Goal: Communication & Community: Answer question/provide support

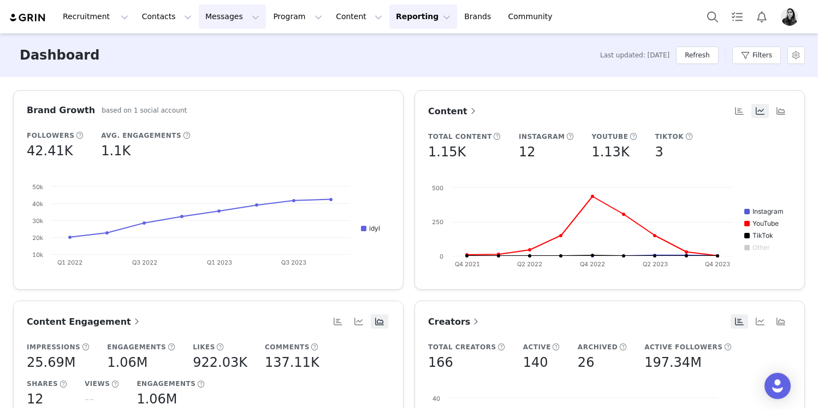
click at [209, 27] on button "Messages Messages" at bounding box center [232, 16] width 67 height 25
click at [211, 72] on p "Inbox" at bounding box center [206, 68] width 21 height 11
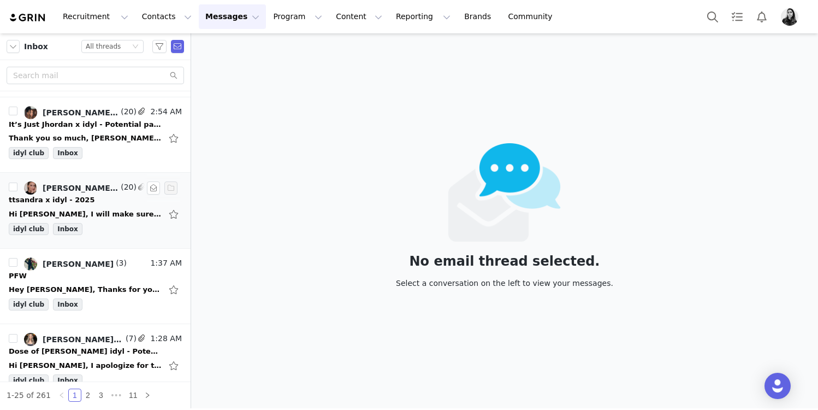
scroll to position [85, 0]
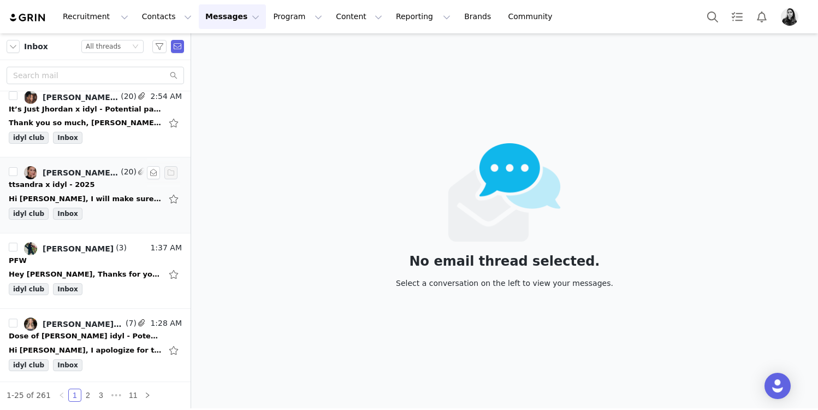
click at [119, 285] on div "idyl club Inbox" at bounding box center [95, 291] width 173 height 16
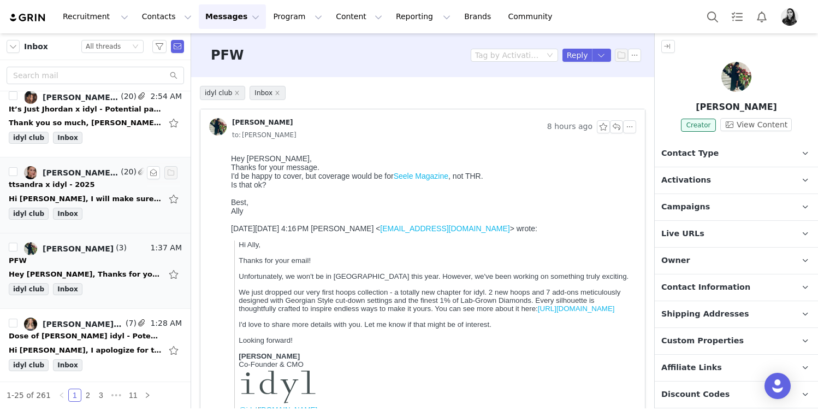
scroll to position [0, 0]
click at [438, 178] on link "Seele Magazine" at bounding box center [421, 176] width 55 height 9
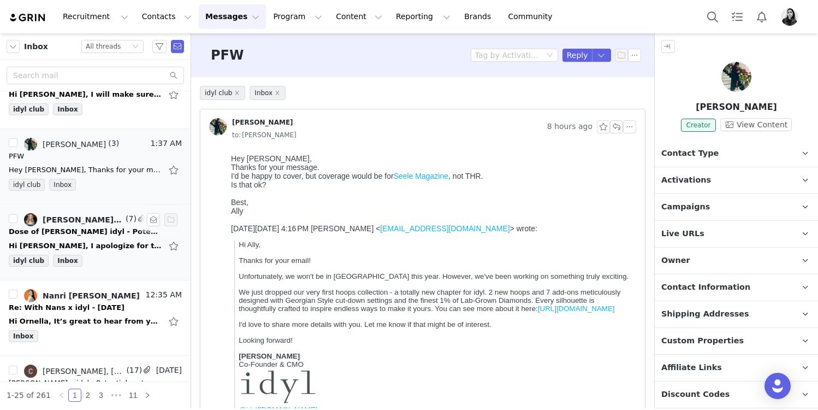
scroll to position [231, 0]
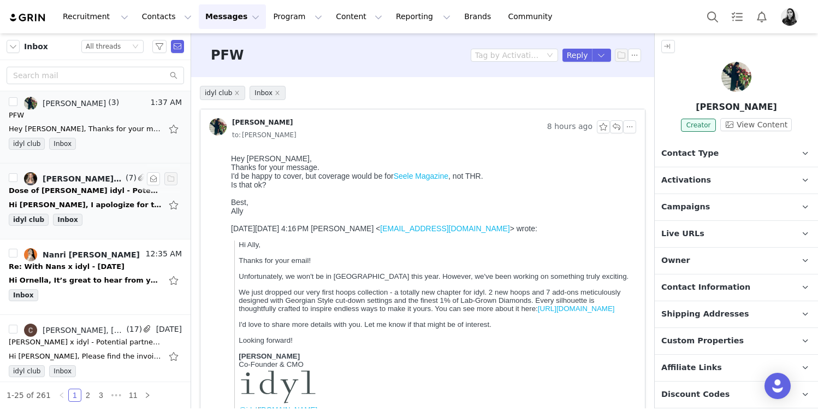
click at [101, 191] on div "Dose of Josephine x idyl - Potential partnership" at bounding box center [85, 190] width 153 height 11
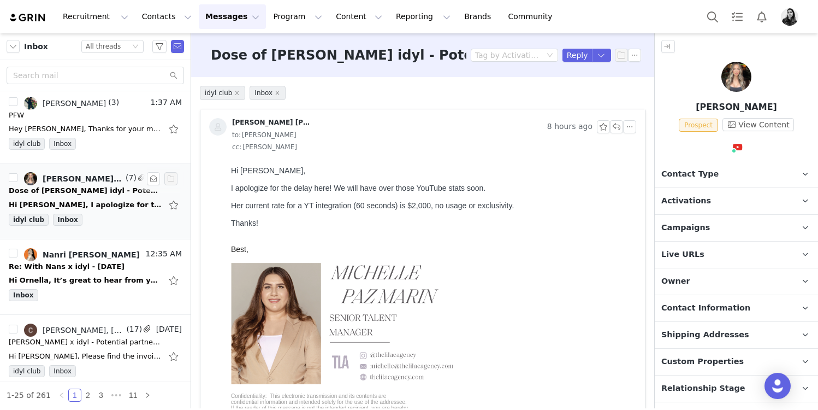
scroll to position [0, 0]
click at [95, 293] on div "Inbox" at bounding box center [95, 297] width 173 height 16
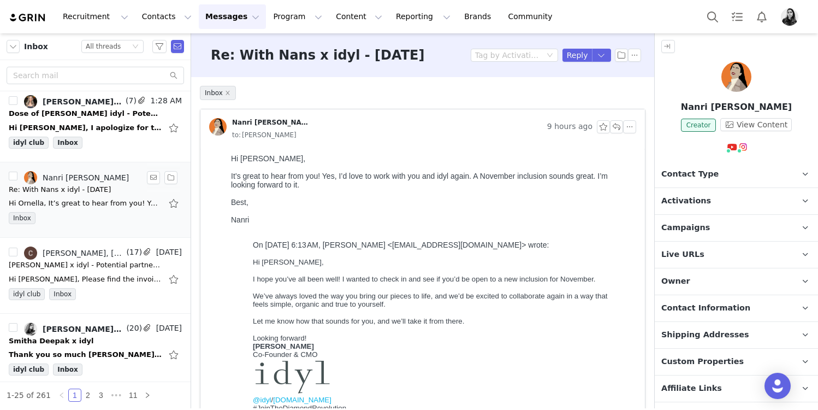
scroll to position [321, 0]
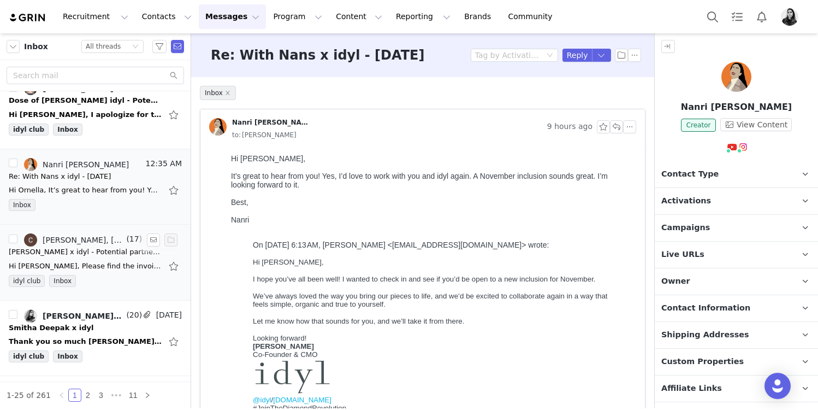
click at [96, 282] on div "idyl club Inbox" at bounding box center [95, 283] width 173 height 16
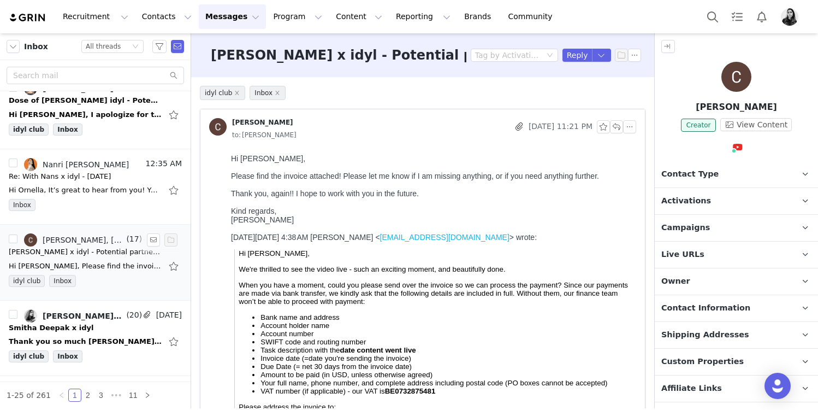
scroll to position [0, 0]
click at [93, 318] on div "Django Marsh, Eddie Pietzak, Ornella Siso, smitha@cesddigital.com" at bounding box center [83, 315] width 81 height 9
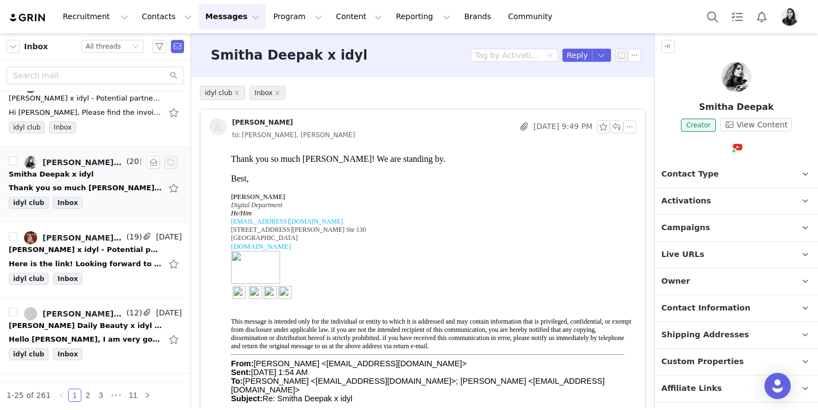
scroll to position [502, 0]
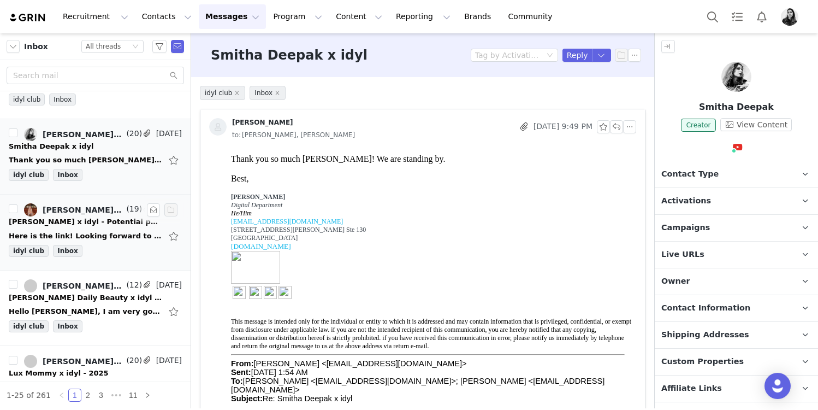
click at [97, 231] on div "Here is the link! Looking forward to hearing your thoughts x Best, Shahd On Tue…" at bounding box center [85, 236] width 153 height 11
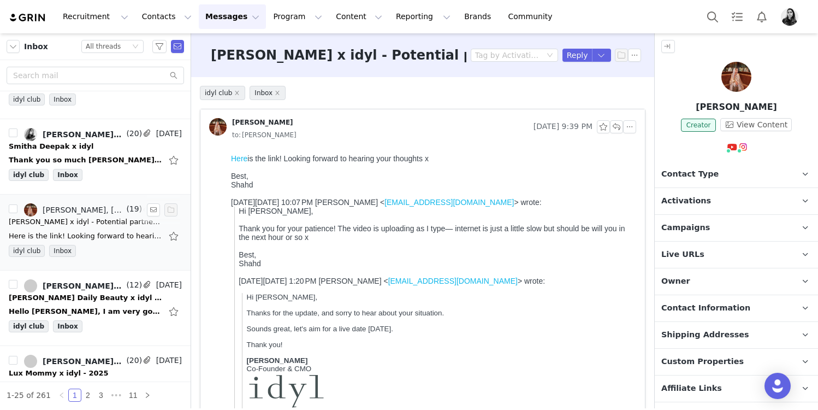
scroll to position [0, 0]
click at [240, 164] on div at bounding box center [431, 167] width 401 height 9
click at [238, 161] on link "Here" at bounding box center [239, 158] width 16 height 9
click at [627, 127] on button "button" at bounding box center [629, 126] width 13 height 13
click at [630, 143] on li "Reply All" at bounding box center [646, 146] width 46 height 17
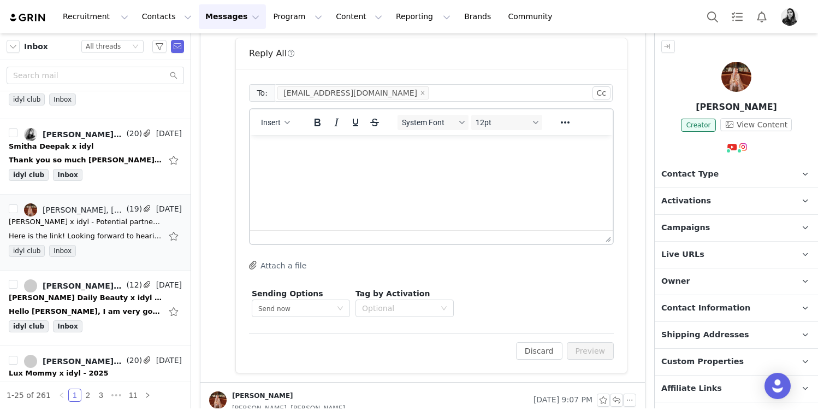
click at [277, 113] on div "Insert" at bounding box center [275, 121] width 51 height 21
click at [277, 120] on span "Insert" at bounding box center [271, 122] width 20 height 9
click at [277, 147] on div "Insert Template" at bounding box center [315, 141] width 98 height 13
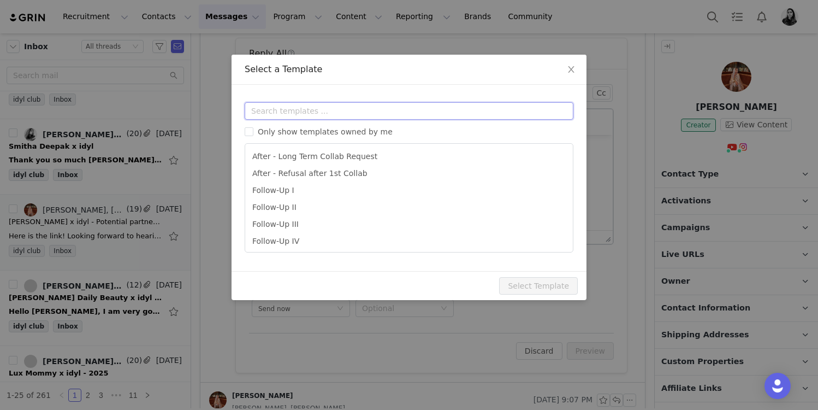
click at [282, 114] on input "text" at bounding box center [409, 110] width 329 height 17
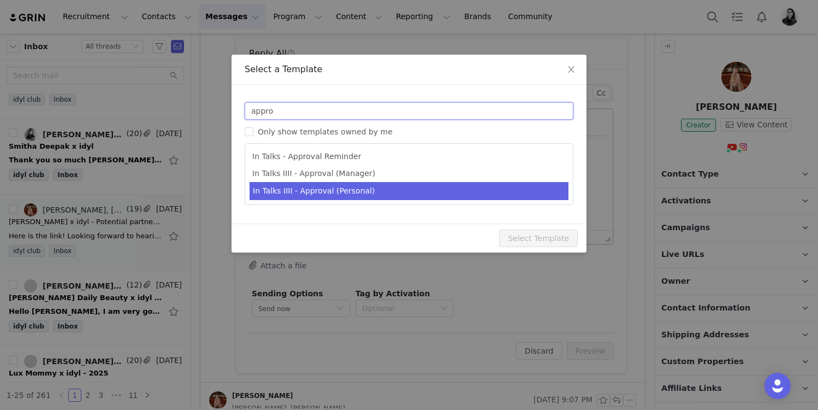
type input "appro"
click at [353, 194] on li "In Talks IIII - Approval (Personal)" at bounding box center [409, 191] width 319 height 18
type input "[youtube_username] x idyl - Potential Partnership"
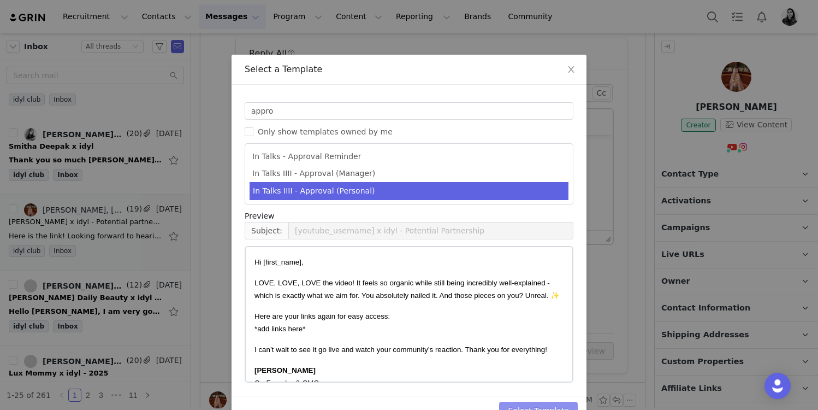
click at [553, 405] on button "Select Template" at bounding box center [538, 410] width 79 height 17
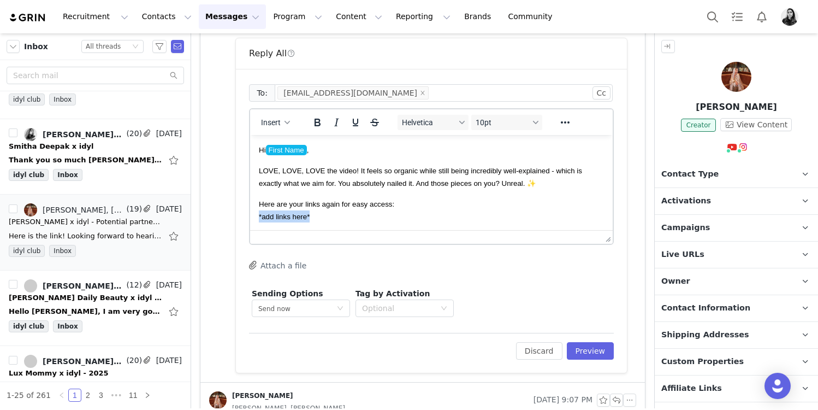
drag, startPoint x: 327, startPoint y: 215, endPoint x: 254, endPoint y: 215, distance: 72.7
click at [254, 215] on html "Hi First Name ﻿ , LOVE, LOVE, LOVE the video! It feels so organic while still b…" at bounding box center [431, 242] width 363 height 215
paste body "Rich Text Area. Press ALT-0 for help."
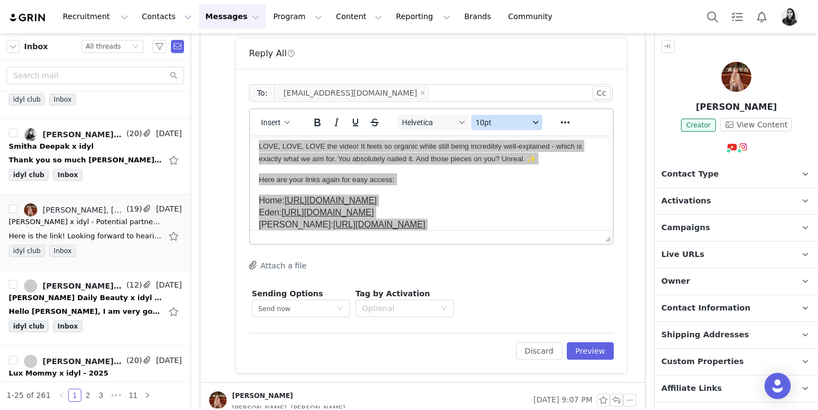
click at [494, 120] on span "10pt" at bounding box center [503, 122] width 54 height 9
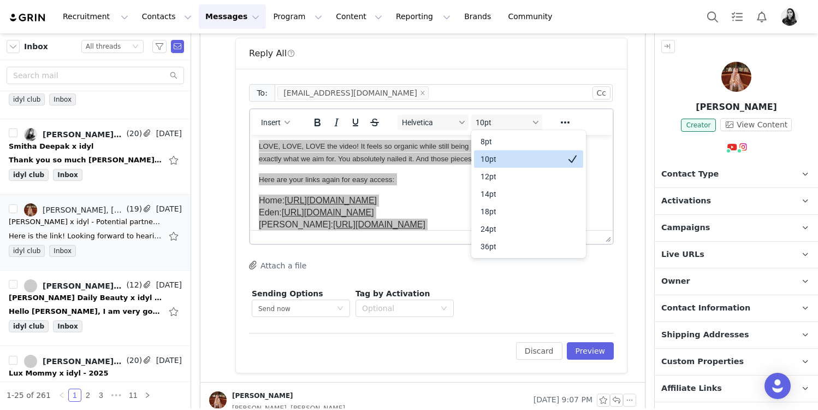
click at [494, 152] on div "10pt" at bounding box center [521, 158] width 81 height 13
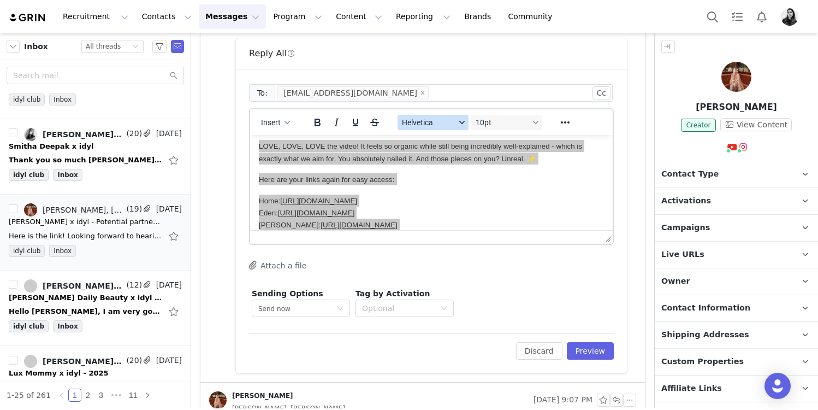
click at [455, 121] on span "Helvetica" at bounding box center [429, 122] width 54 height 9
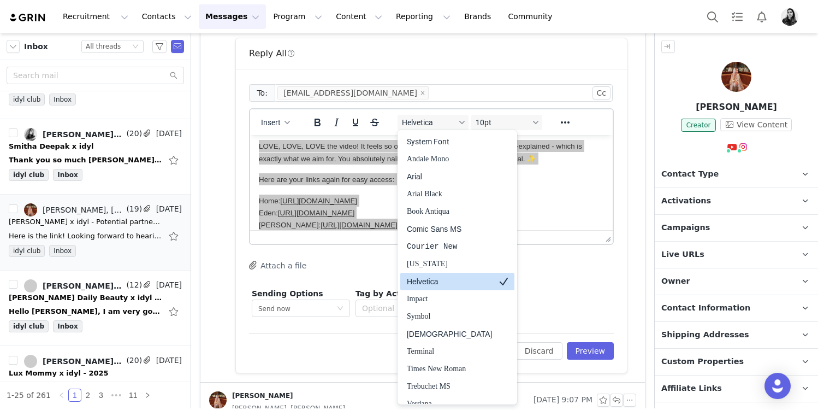
click at [444, 289] on div "Helvetica" at bounding box center [457, 281] width 114 height 17
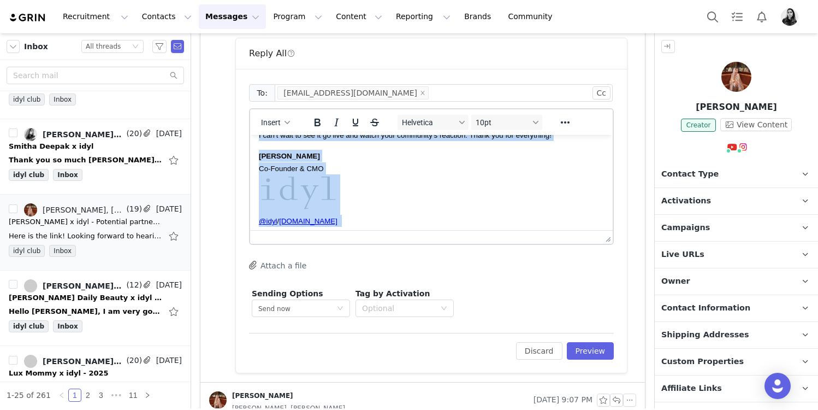
scroll to position [153, 0]
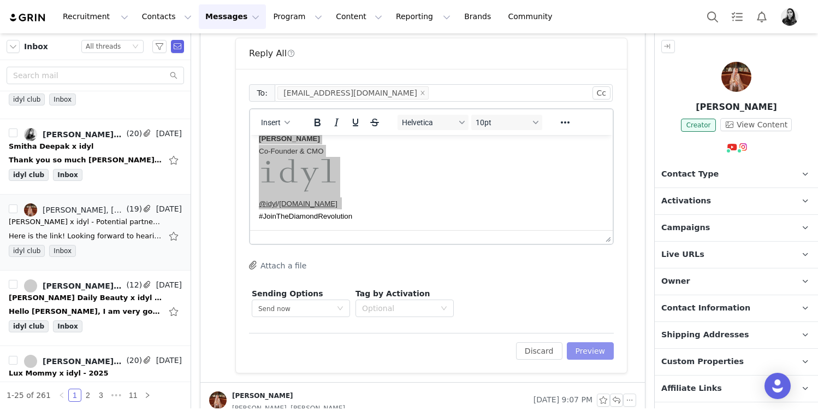
click at [587, 355] on button "Preview" at bounding box center [591, 350] width 48 height 17
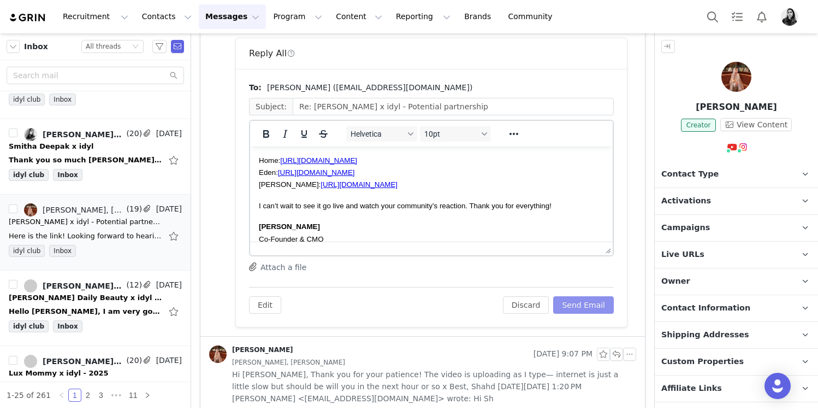
scroll to position [0, 0]
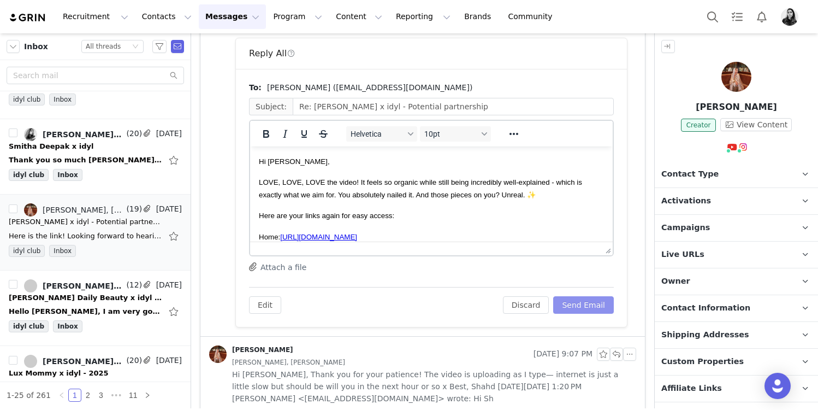
click at [590, 308] on button "Send Email" at bounding box center [583, 304] width 61 height 17
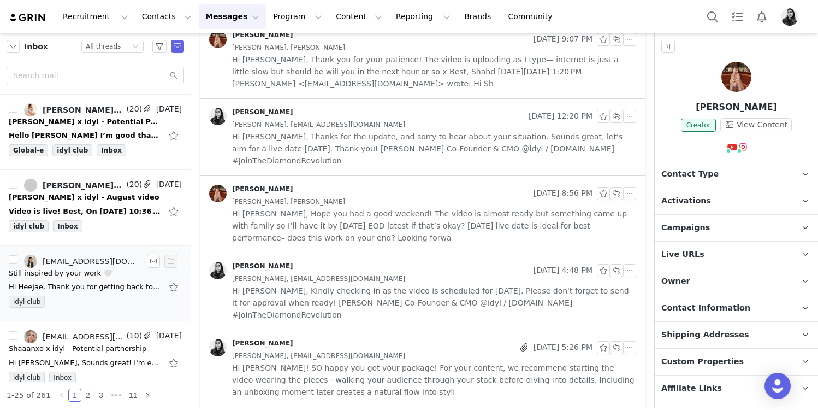
scroll to position [980, 0]
click at [94, 117] on div "Samar Ruzouqi x idyl - Potential Partnership" at bounding box center [85, 122] width 153 height 11
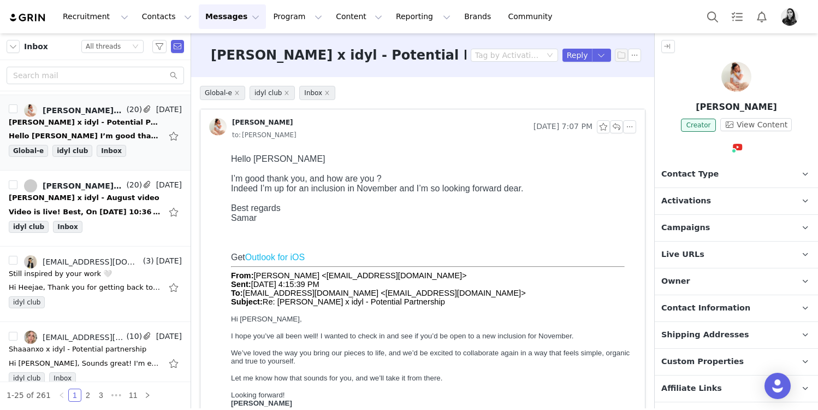
scroll to position [0, 0]
